Goal: Transaction & Acquisition: Purchase product/service

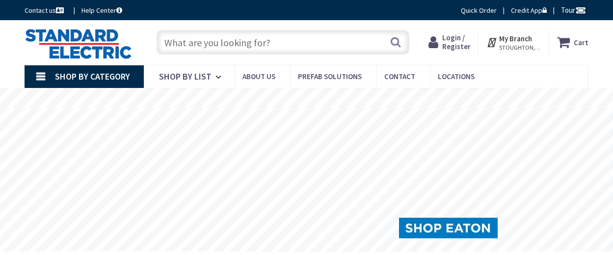
click at [456, 40] on span "Login / Register" at bounding box center [456, 42] width 28 height 18
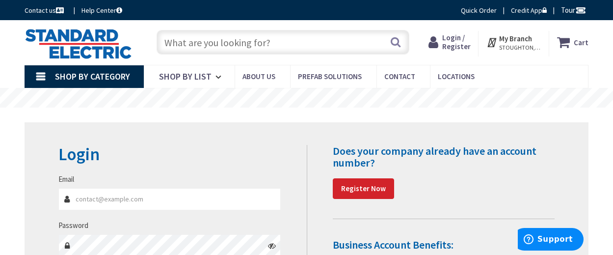
click at [118, 200] on input "Email" at bounding box center [169, 199] width 223 height 22
type input "[PERSON_NAME][EMAIL_ADDRESS][DOMAIN_NAME]"
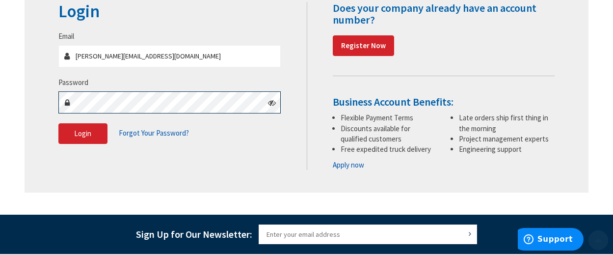
scroll to position [149, 0]
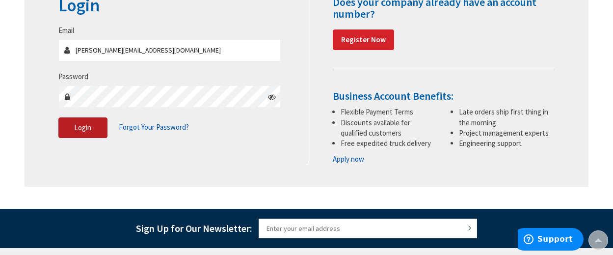
click at [78, 128] on span "Login" at bounding box center [82, 127] width 17 height 9
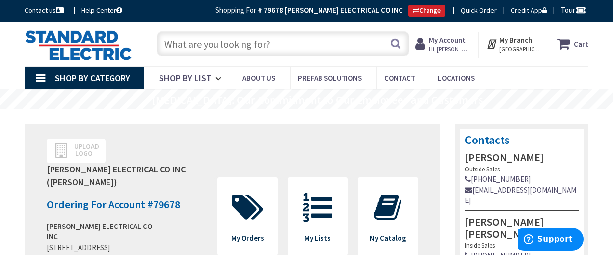
click at [182, 41] on input "text" at bounding box center [283, 43] width 252 height 25
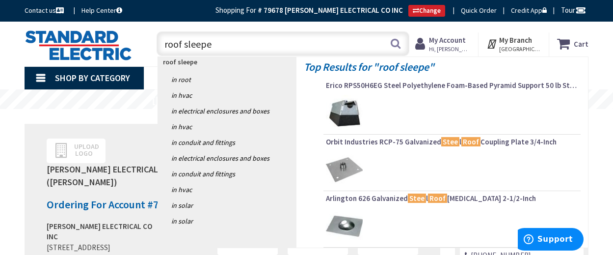
type input "roof sleeper"
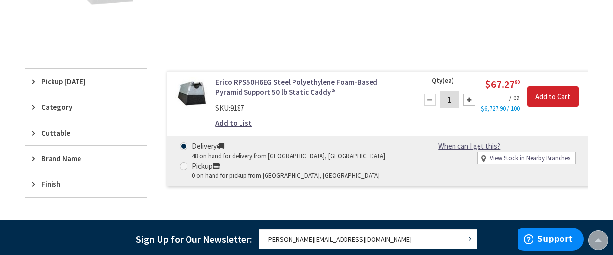
scroll to position [198, 0]
